Goal: Task Accomplishment & Management: Manage account settings

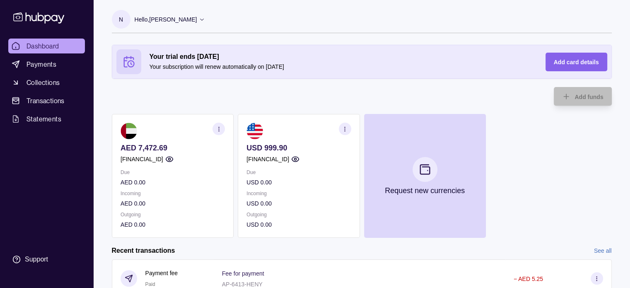
click at [286, 158] on p "[FINANCIAL_ID]" at bounding box center [267, 158] width 43 height 9
click at [344, 129] on icon "button" at bounding box center [345, 129] width 6 height 6
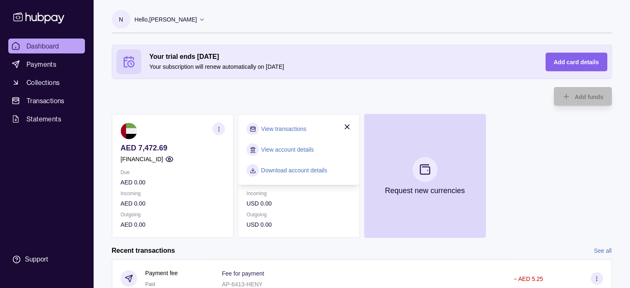
click at [287, 170] on link "Download account details" at bounding box center [294, 170] width 66 height 9
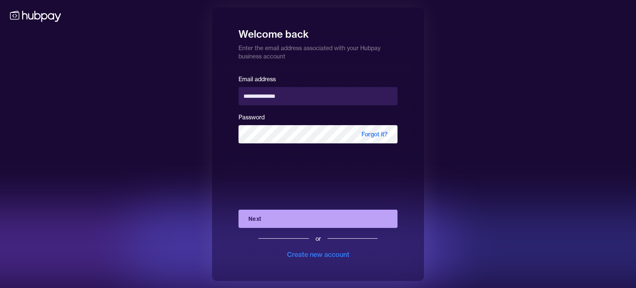
click at [252, 218] on button "Next" at bounding box center [318, 219] width 159 height 18
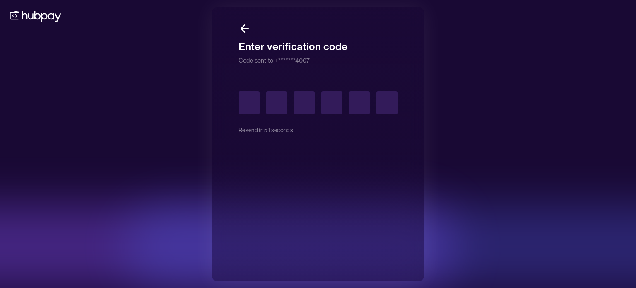
type input "*"
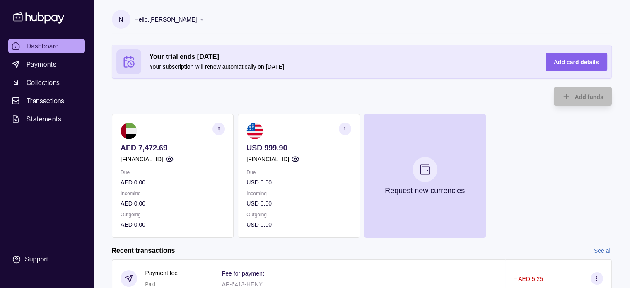
click at [220, 126] on icon "button" at bounding box center [218, 129] width 6 height 6
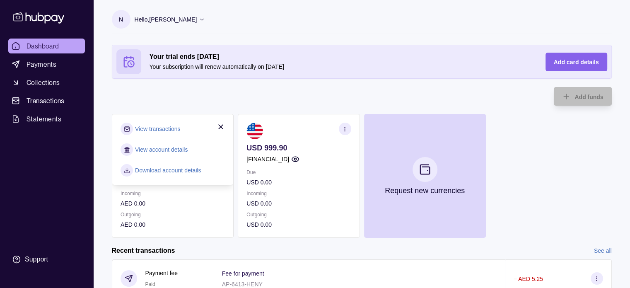
click at [166, 169] on link "Download account details" at bounding box center [168, 170] width 66 height 9
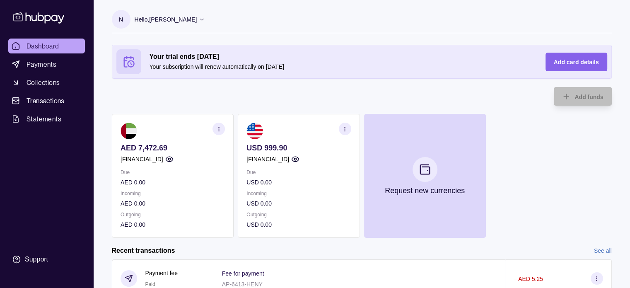
click at [153, 150] on p "AED 7,472.69" at bounding box center [173, 147] width 104 height 9
click at [220, 127] on icon "button" at bounding box center [218, 129] width 6 height 6
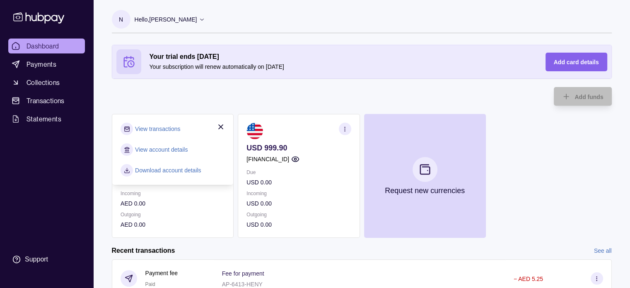
click at [157, 125] on link "View transactions" at bounding box center [157, 128] width 45 height 9
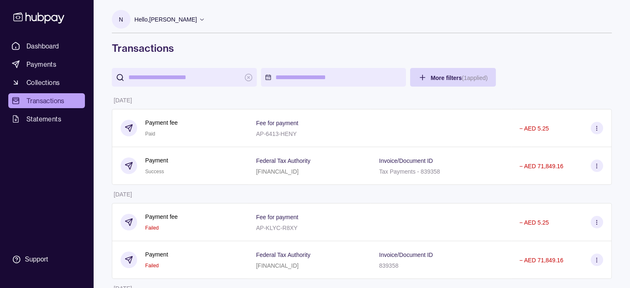
click at [160, 15] on p "Hello, [PERSON_NAME]" at bounding box center [166, 19] width 63 height 9
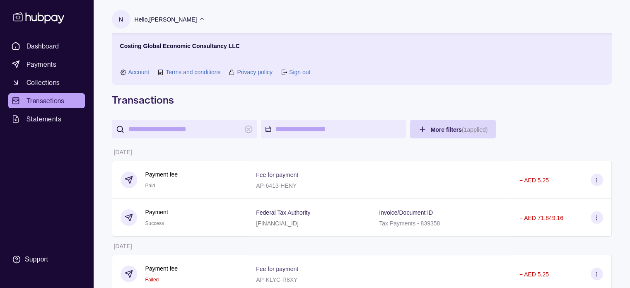
click at [301, 72] on link "Sign out" at bounding box center [299, 72] width 21 height 9
